Goal: Task Accomplishment & Management: Manage account settings

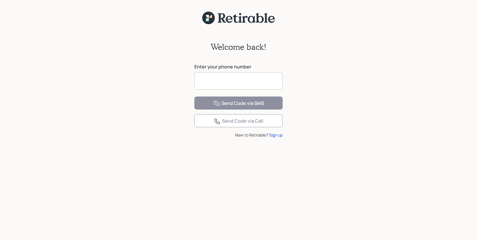
click at [211, 84] on input at bounding box center [238, 80] width 88 height 17
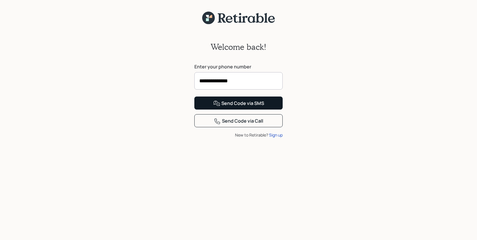
type input "**********"
click at [228, 110] on button "Send Code via SMS" at bounding box center [238, 103] width 88 height 13
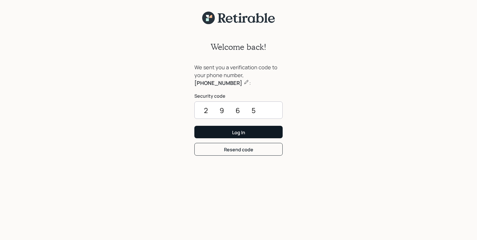
type input "2965"
click at [223, 128] on button "Log In" at bounding box center [238, 132] width 88 height 12
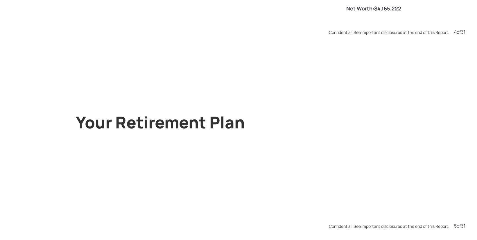
scroll to position [961, 0]
